Goal: Task Accomplishment & Management: Complete application form

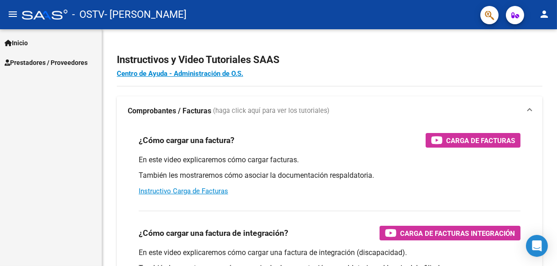
click at [42, 42] on link "Inicio" at bounding box center [51, 43] width 102 height 20
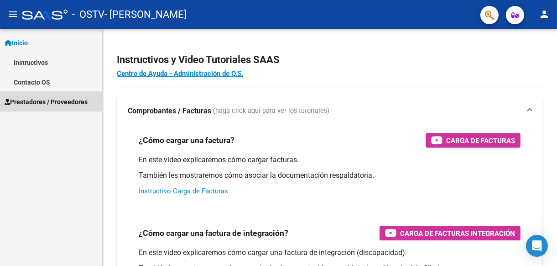
click at [42, 99] on span "Prestadores / Proveedores" at bounding box center [46, 102] width 83 height 10
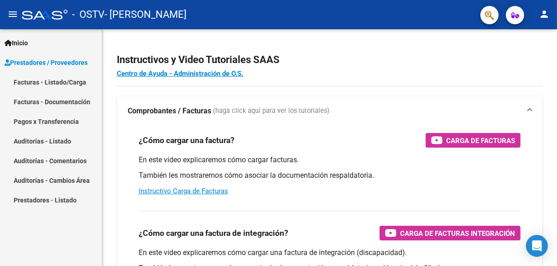
click at [63, 81] on link "Facturas - Listado/Carga" at bounding box center [51, 82] width 102 height 20
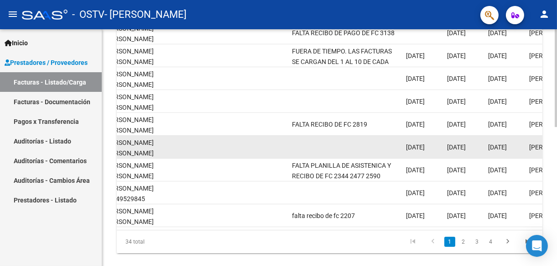
scroll to position [335, 0]
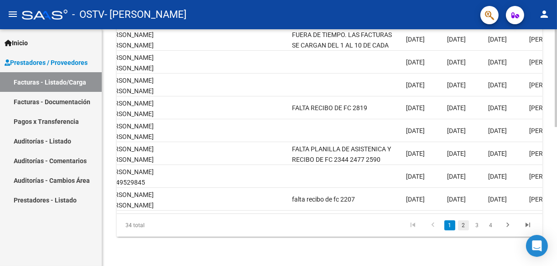
click at [460, 227] on link "2" at bounding box center [463, 225] width 11 height 10
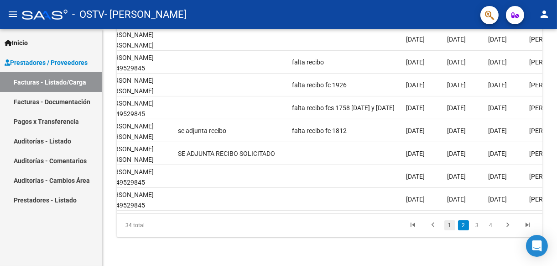
click at [448, 226] on link "1" at bounding box center [449, 225] width 11 height 10
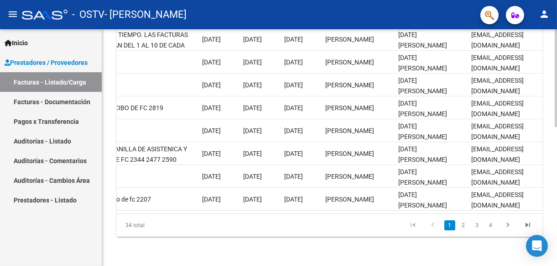
scroll to position [0, 1498]
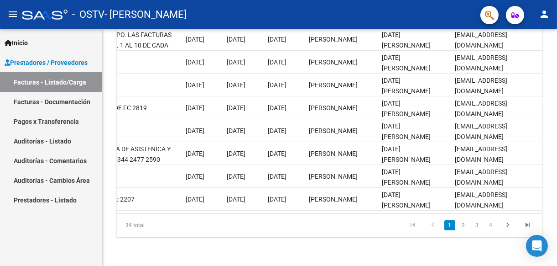
click at [66, 102] on link "Facturas - Documentación" at bounding box center [51, 102] width 102 height 20
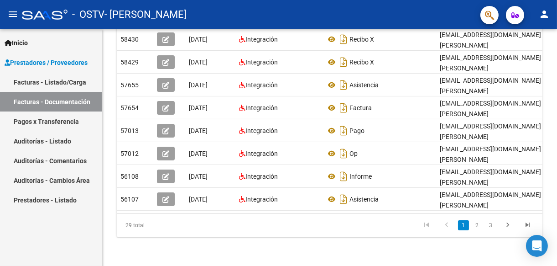
click at [44, 120] on link "Pagos x Transferencia" at bounding box center [51, 121] width 102 height 20
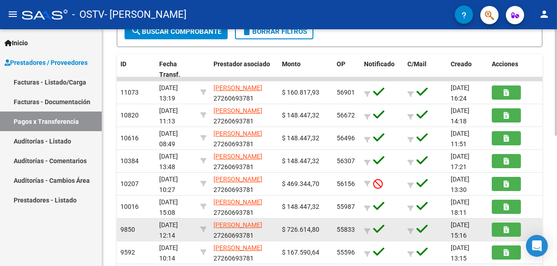
scroll to position [274, 0]
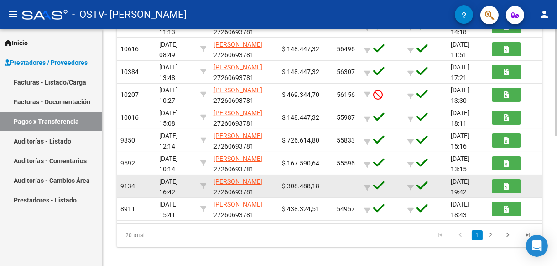
click at [130, 181] on div "9134" at bounding box center [135, 186] width 31 height 10
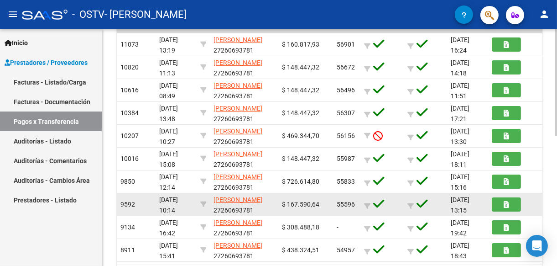
scroll to position [183, 0]
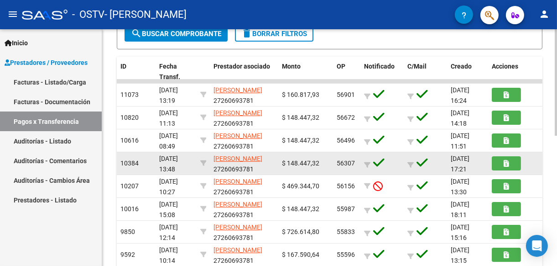
click at [235, 164] on app-link-go-to "[PERSON_NAME]" at bounding box center [238, 158] width 49 height 10
click at [310, 163] on span "$ 148.447,32" at bounding box center [300, 162] width 37 height 7
drag, startPoint x: 310, startPoint y: 163, endPoint x: 386, endPoint y: 165, distance: 75.3
click at [386, 165] on div at bounding box center [382, 163] width 36 height 14
click at [459, 160] on span "[DATE] 17:21" at bounding box center [460, 164] width 19 height 18
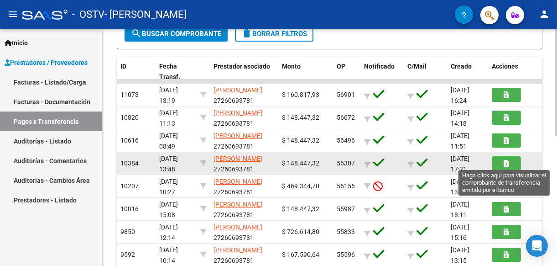
click at [508, 161] on icon "button" at bounding box center [506, 163] width 5 height 7
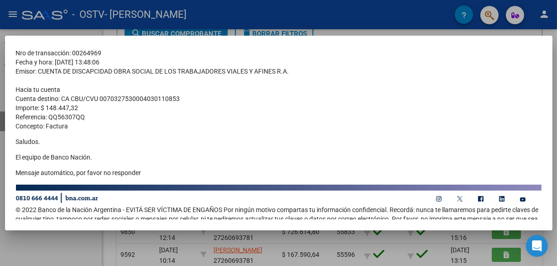
scroll to position [45, 0]
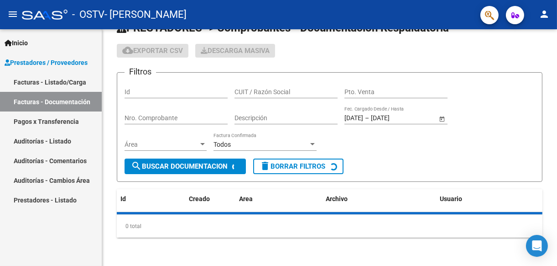
scroll to position [183, 0]
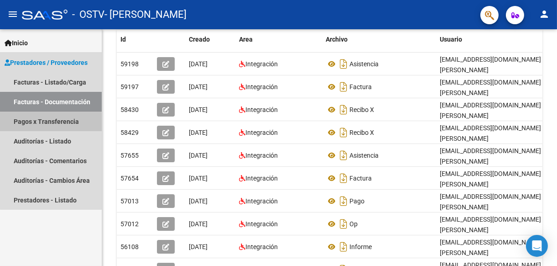
click at [73, 122] on link "Pagos x Transferencia" at bounding box center [51, 121] width 102 height 20
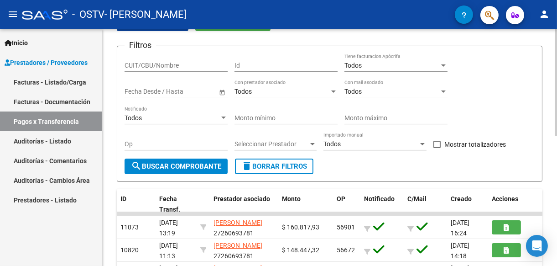
scroll to position [183, 0]
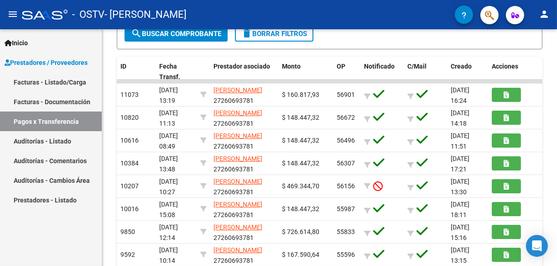
click at [34, 139] on link "Auditorías - Listado" at bounding box center [51, 141] width 102 height 20
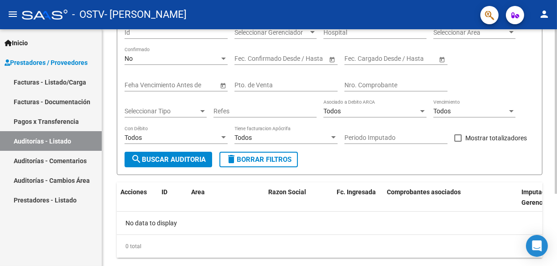
scroll to position [103, 0]
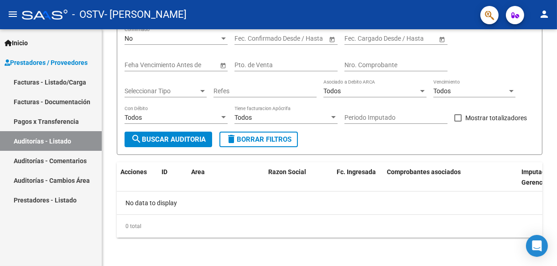
click at [31, 157] on link "Auditorías - Comentarios" at bounding box center [51, 161] width 102 height 20
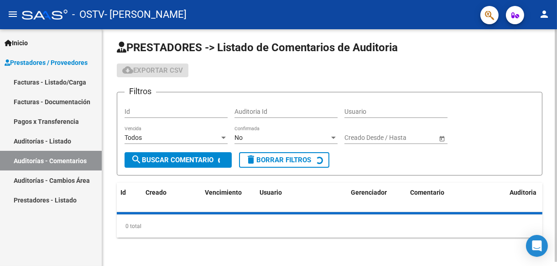
scroll to position [24, 0]
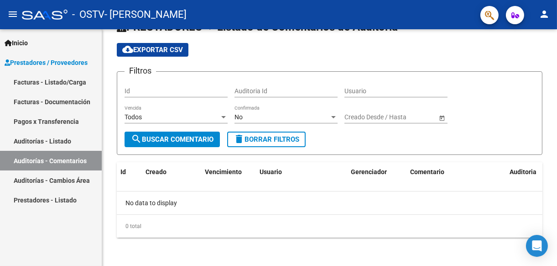
click at [46, 177] on link "Auditorías - Cambios Área" at bounding box center [51, 180] width 102 height 20
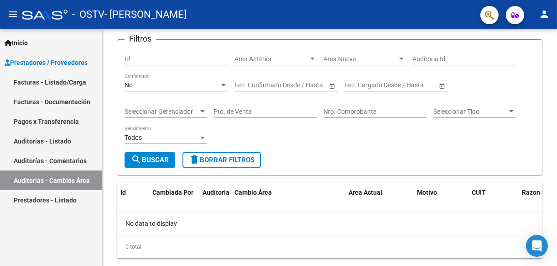
scroll to position [63, 0]
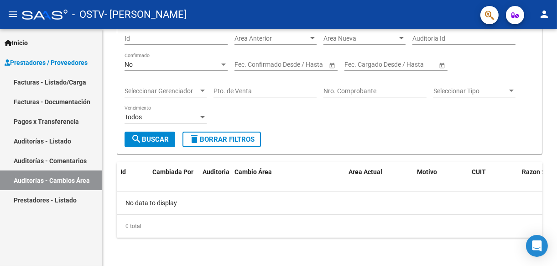
click at [61, 104] on link "Facturas - Documentación" at bounding box center [51, 102] width 102 height 20
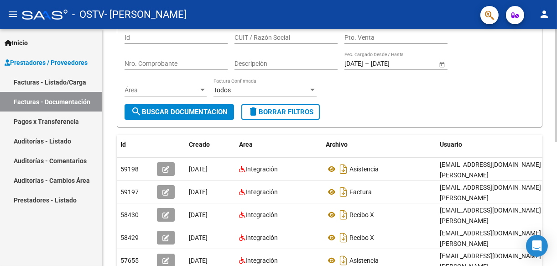
scroll to position [76, 0]
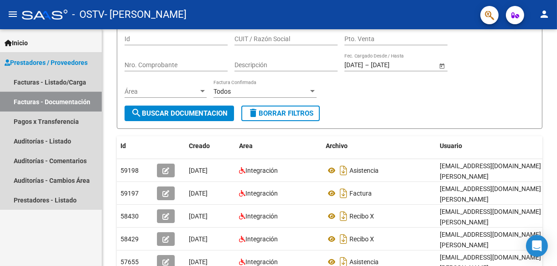
click at [49, 101] on link "Facturas - Documentación" at bounding box center [51, 102] width 102 height 20
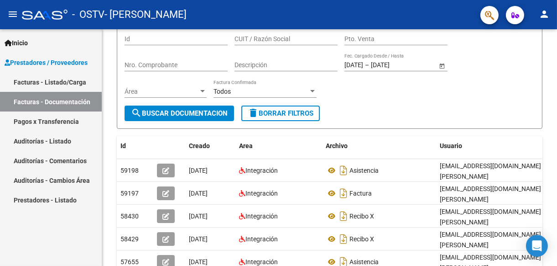
click at [52, 121] on link "Pagos x Transferencia" at bounding box center [51, 121] width 102 height 20
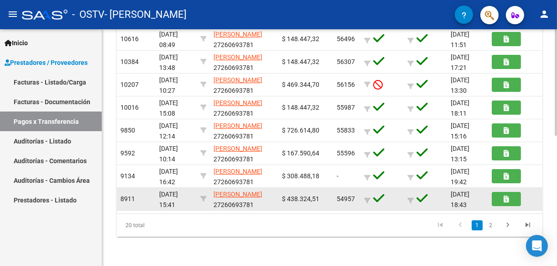
click at [124, 196] on div "8911" at bounding box center [135, 198] width 31 height 10
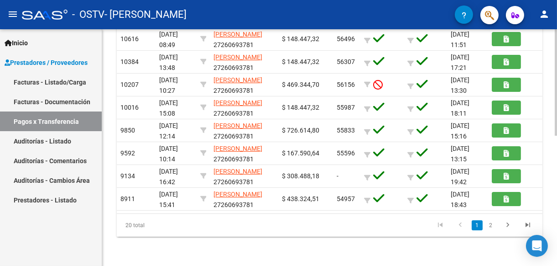
drag, startPoint x: 170, startPoint y: 234, endPoint x: 172, endPoint y: 228, distance: 6.2
click at [170, 232] on div "20 total" at bounding box center [159, 225] width 84 height 23
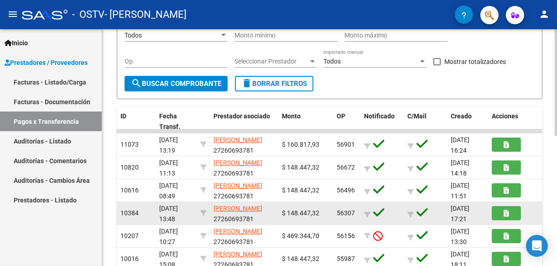
scroll to position [152, 0]
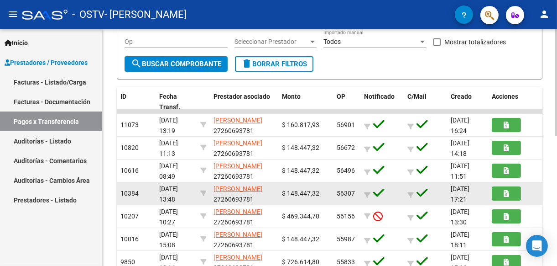
click at [350, 192] on span "56307" at bounding box center [346, 192] width 18 height 7
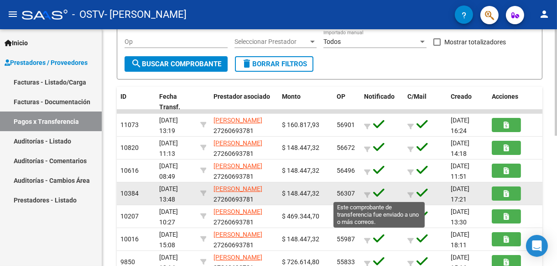
drag, startPoint x: 350, startPoint y: 192, endPoint x: 378, endPoint y: 193, distance: 28.3
click at [376, 193] on icon at bounding box center [378, 192] width 11 height 13
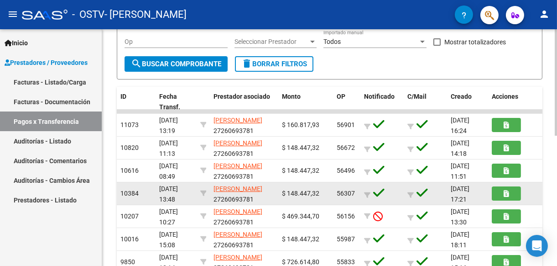
click at [428, 194] on div at bounding box center [425, 193] width 36 height 14
click at [467, 197] on div "[DATE] 17:21" at bounding box center [468, 192] width 34 height 19
click at [131, 192] on span "10384" at bounding box center [129, 192] width 18 height 7
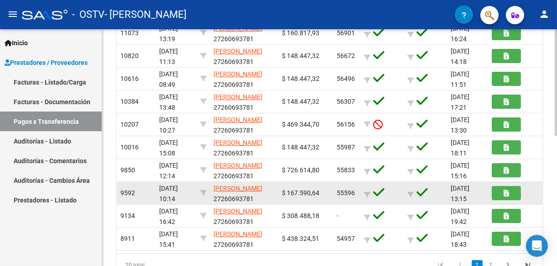
scroll to position [198, 0]
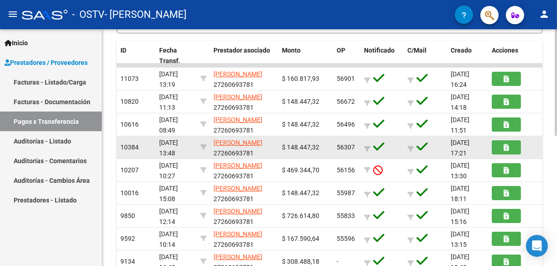
click at [130, 149] on span "10384" at bounding box center [129, 146] width 18 height 7
click at [131, 151] on div "10384" at bounding box center [135, 147] width 31 height 10
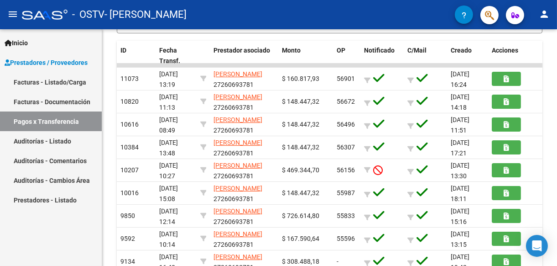
click at [71, 98] on link "Facturas - Documentación" at bounding box center [51, 102] width 102 height 20
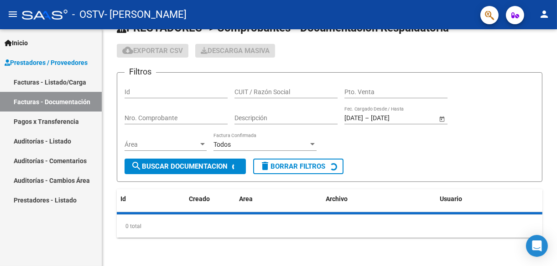
scroll to position [198, 0]
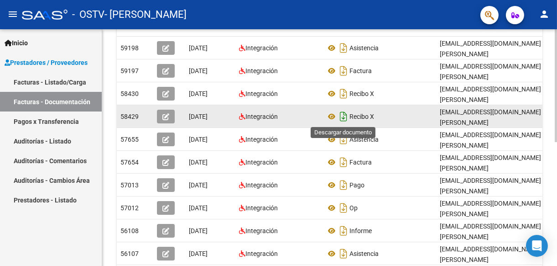
click at [339, 119] on icon "Descargar documento" at bounding box center [344, 116] width 12 height 15
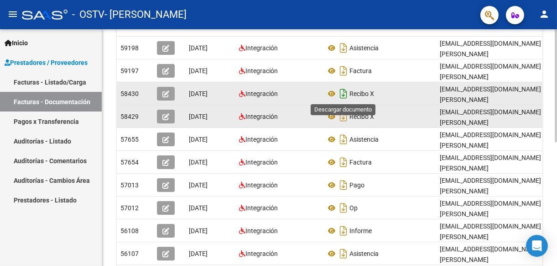
click at [342, 92] on icon "Descargar documento" at bounding box center [344, 93] width 12 height 15
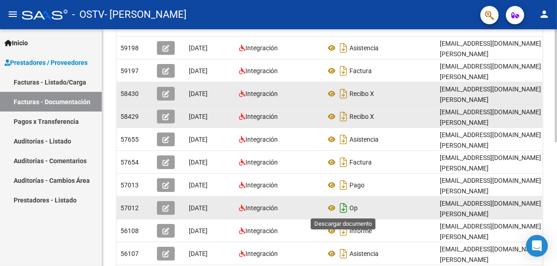
click at [345, 209] on icon "Descargar documento" at bounding box center [344, 207] width 12 height 15
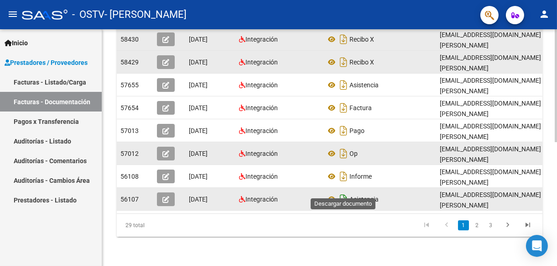
scroll to position [259, 0]
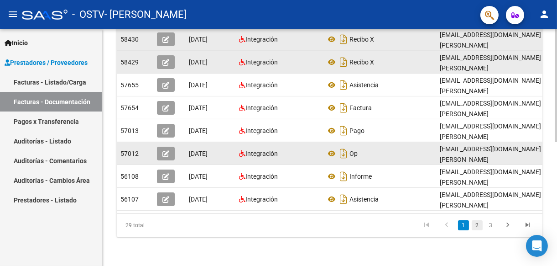
click at [476, 223] on link "2" at bounding box center [477, 225] width 11 height 10
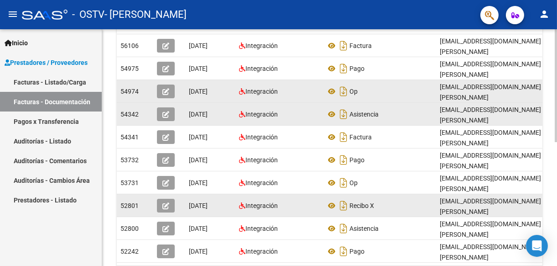
scroll to position [122, 0]
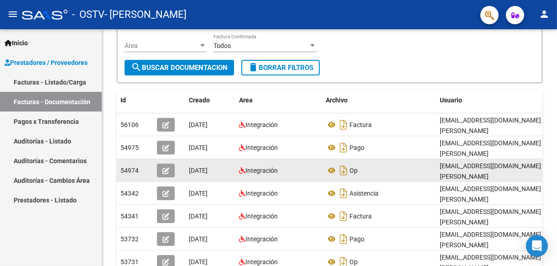
click at [365, 172] on div "Op" at bounding box center [379, 170] width 107 height 15
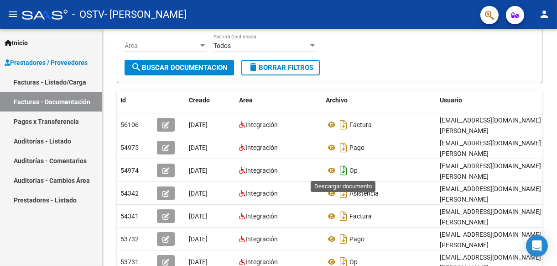
click at [343, 170] on icon "Descargar documento" at bounding box center [344, 170] width 12 height 15
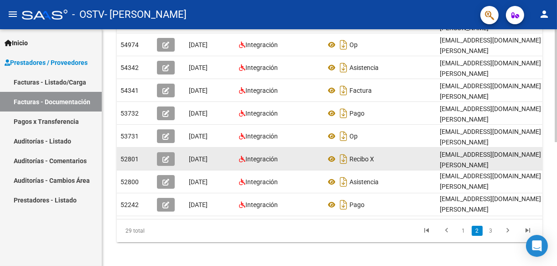
scroll to position [259, 0]
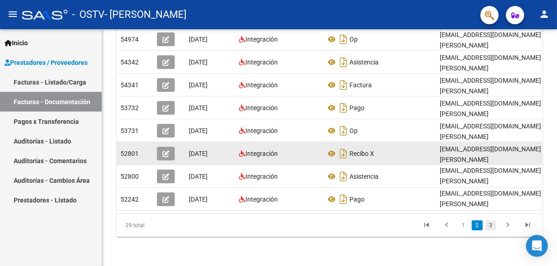
click at [491, 225] on link "3" at bounding box center [491, 225] width 11 height 10
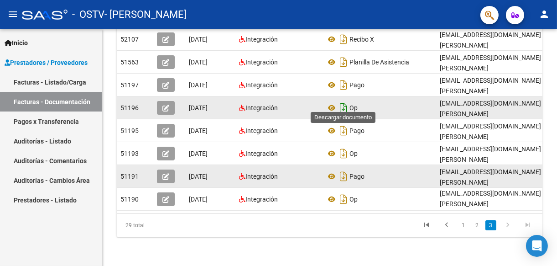
click at [345, 100] on icon "Descargar documento" at bounding box center [344, 107] width 12 height 15
click at [510, 224] on icon "go to next page" at bounding box center [508, 225] width 12 height 11
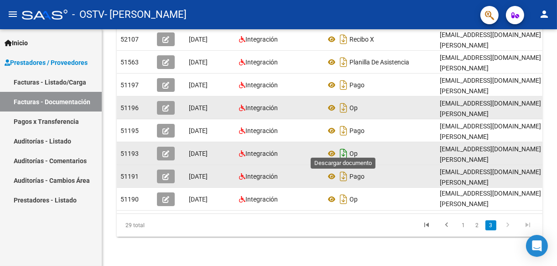
click at [349, 146] on icon "Descargar documento" at bounding box center [344, 153] width 12 height 15
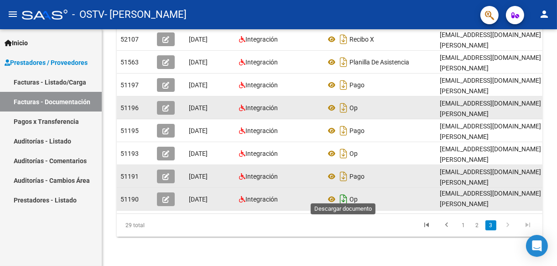
click at [344, 192] on icon "Descargar documento" at bounding box center [344, 199] width 12 height 15
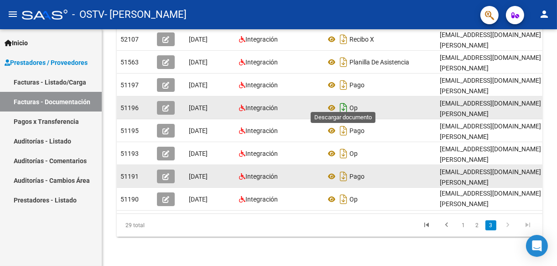
click at [345, 100] on icon "Descargar documento" at bounding box center [344, 107] width 12 height 15
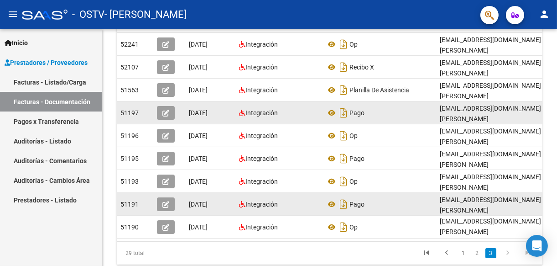
scroll to position [190, 0]
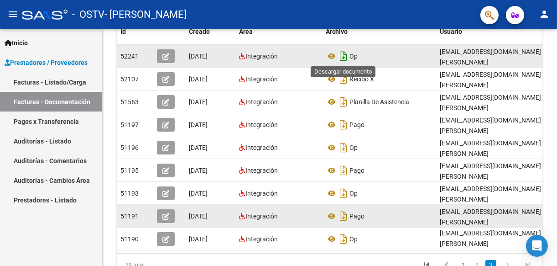
click at [344, 55] on icon "Descargar documento" at bounding box center [344, 56] width 12 height 15
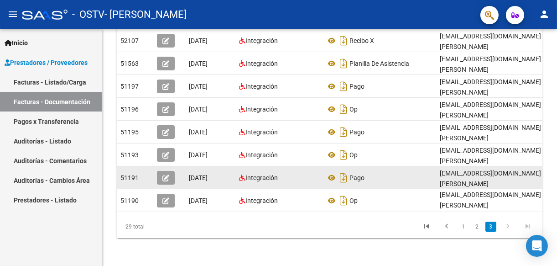
scroll to position [236, 0]
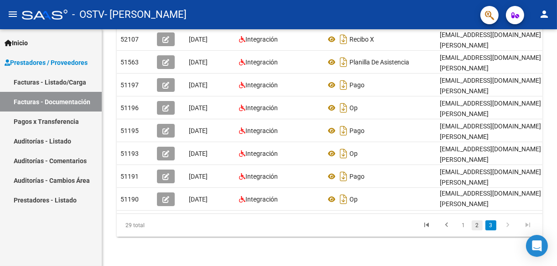
click at [476, 221] on link "2" at bounding box center [477, 225] width 11 height 10
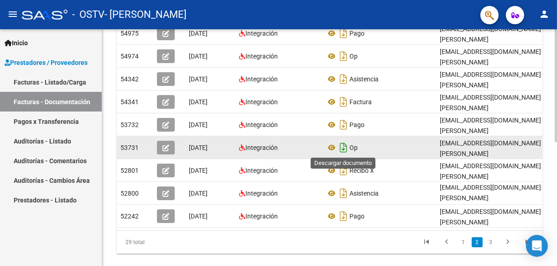
click at [341, 143] on icon "Descargar documento" at bounding box center [344, 147] width 12 height 15
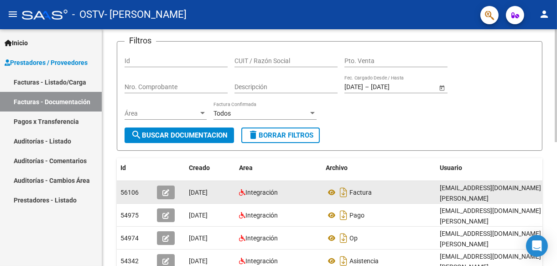
scroll to position [53, 0]
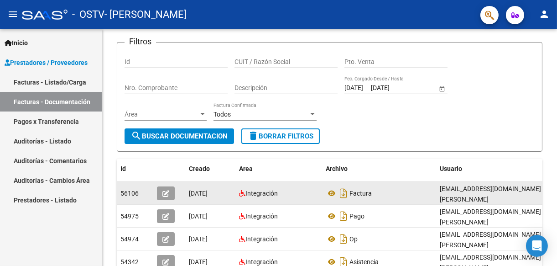
click at [52, 73] on link "Facturas - Listado/Carga" at bounding box center [51, 82] width 102 height 20
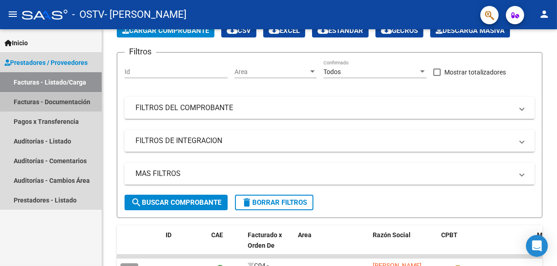
click at [69, 101] on link "Facturas - Documentación" at bounding box center [51, 102] width 102 height 20
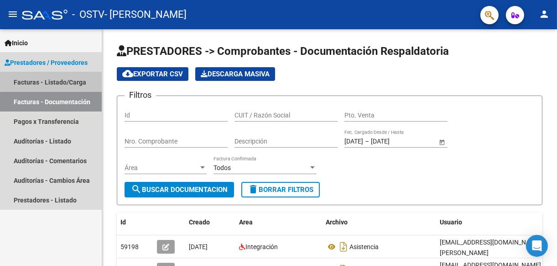
click at [55, 77] on link "Facturas - Listado/Carga" at bounding box center [51, 82] width 102 height 20
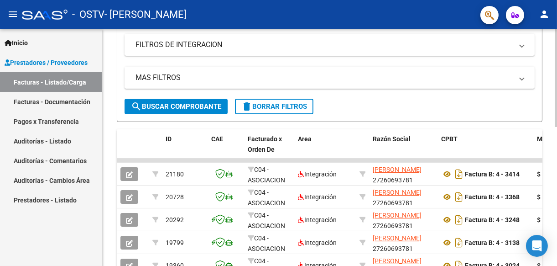
scroll to position [183, 0]
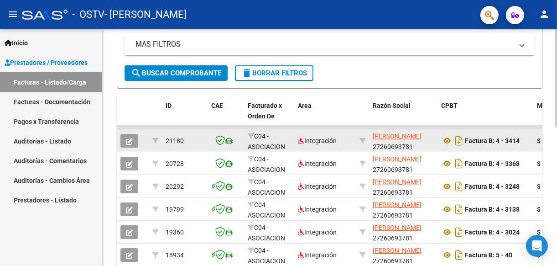
click at [130, 138] on icon "button" at bounding box center [129, 141] width 7 height 7
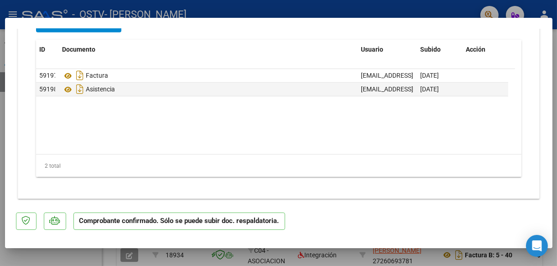
scroll to position [996, 0]
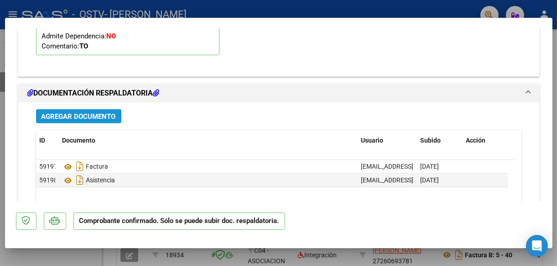
click at [80, 112] on span "Agregar Documento" at bounding box center [79, 116] width 74 height 8
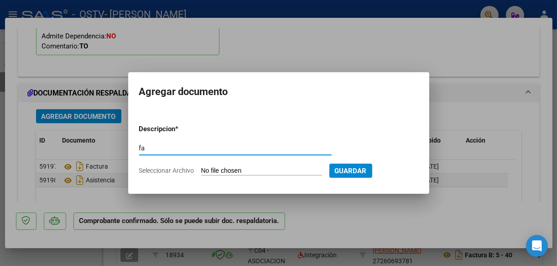
type input "f"
type input "nota de credito adeudada del periodo de [DATE]"
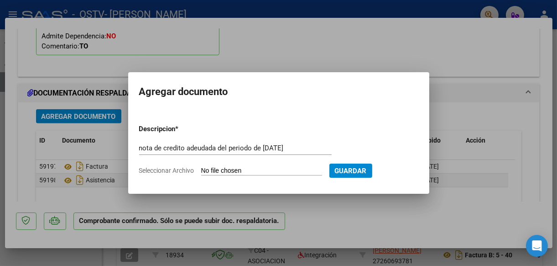
click at [226, 169] on input "Seleccionar Archivo" at bounding box center [261, 171] width 121 height 9
type input "C:\fakepath\206 ostv.pdf"
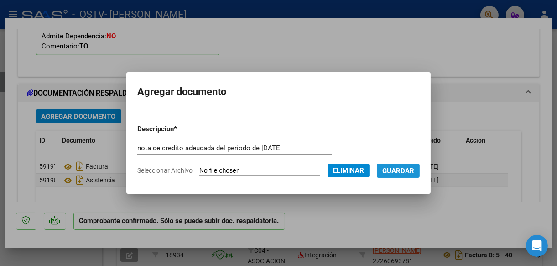
click at [414, 168] on span "Guardar" at bounding box center [398, 171] width 32 height 8
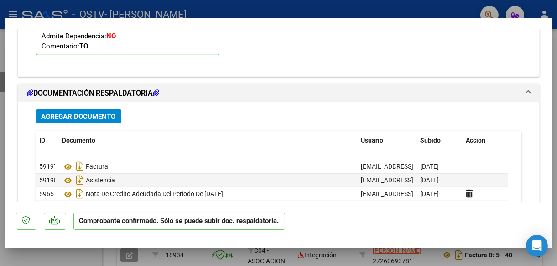
click at [72, 259] on div at bounding box center [278, 133] width 557 height 266
type input "$ 0,00"
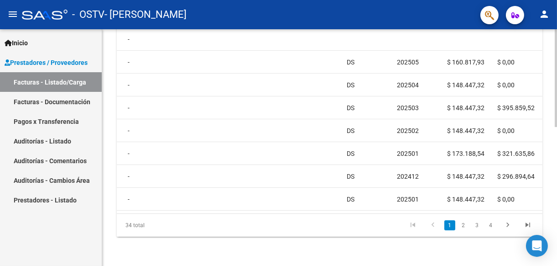
scroll to position [0, 0]
